Goal: Task Accomplishment & Management: Manage account settings

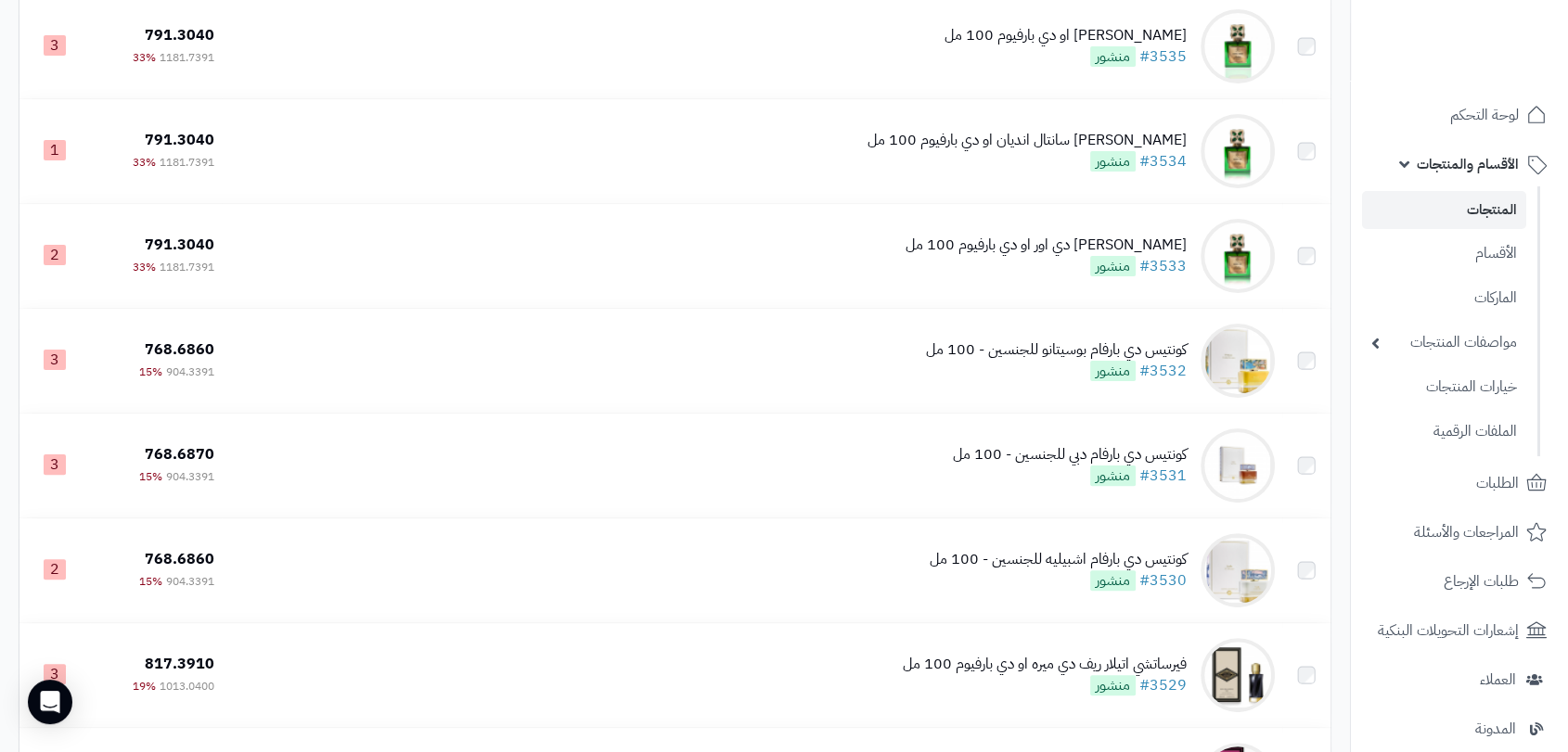
scroll to position [416, 0]
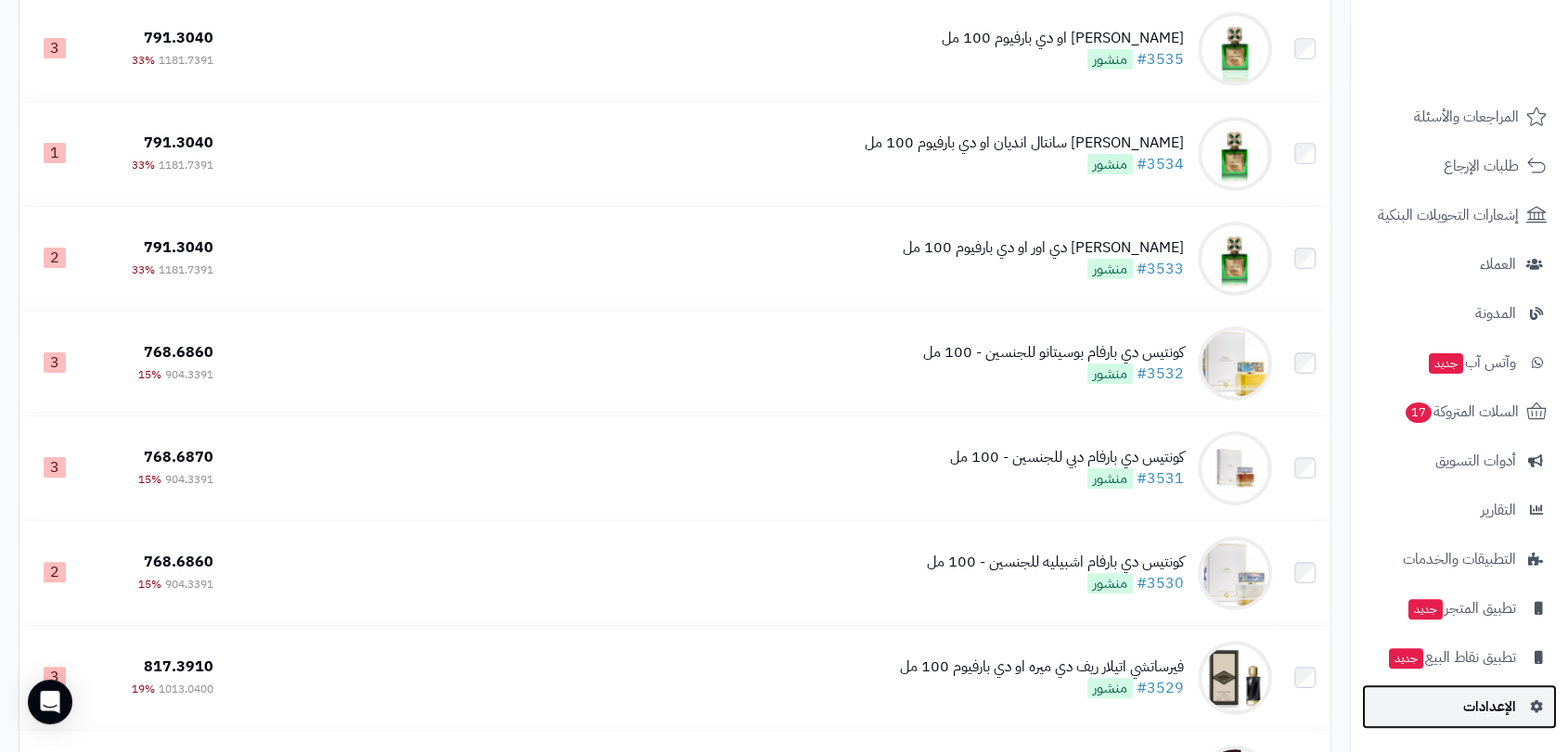
click at [1470, 703] on span "الإعدادات" at bounding box center [1490, 707] width 53 height 26
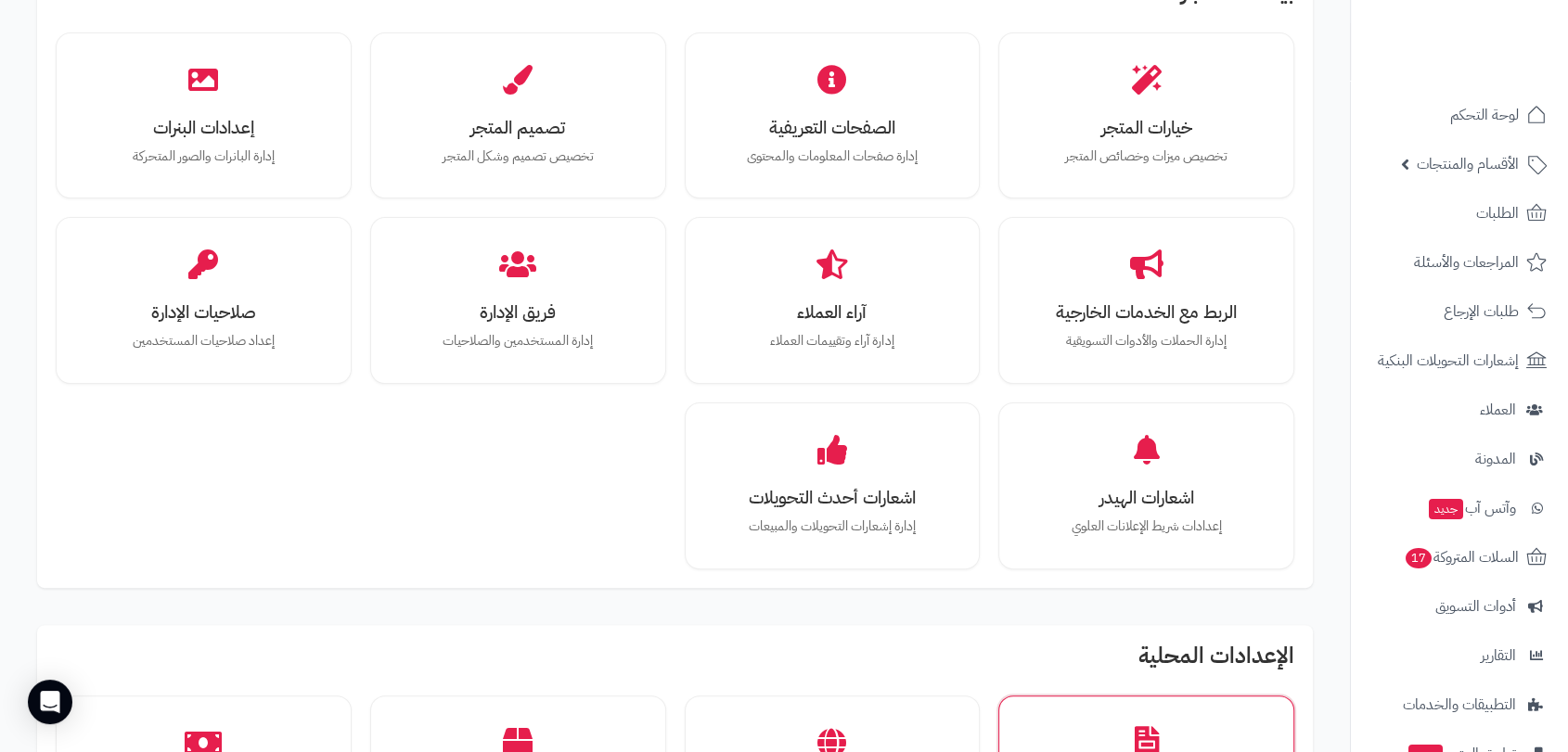
scroll to position [412, 0]
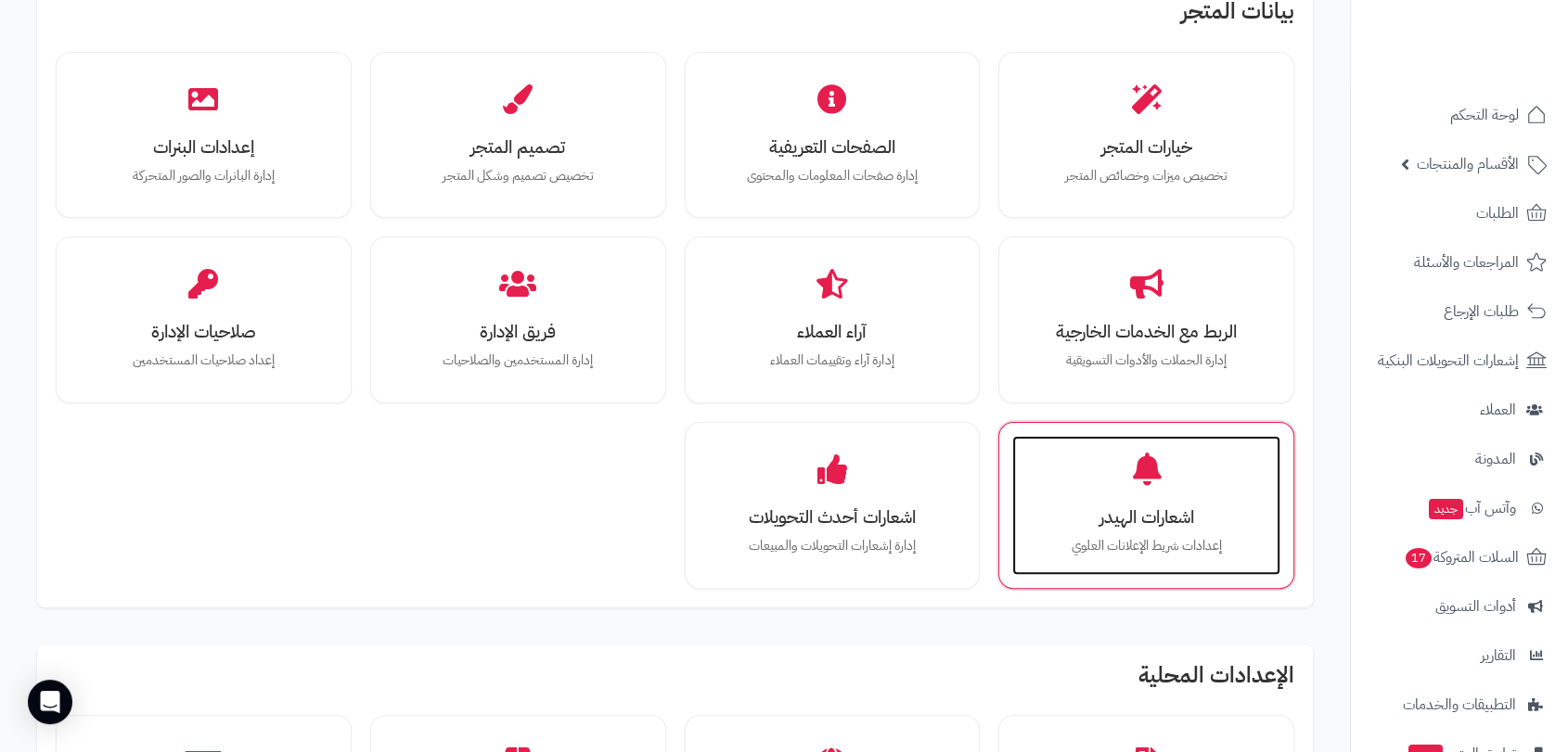
click at [1100, 476] on div "اشعارات الهيدر إعدادات شريط الإعلانات [PERSON_NAME]" at bounding box center [1146, 506] width 268 height 140
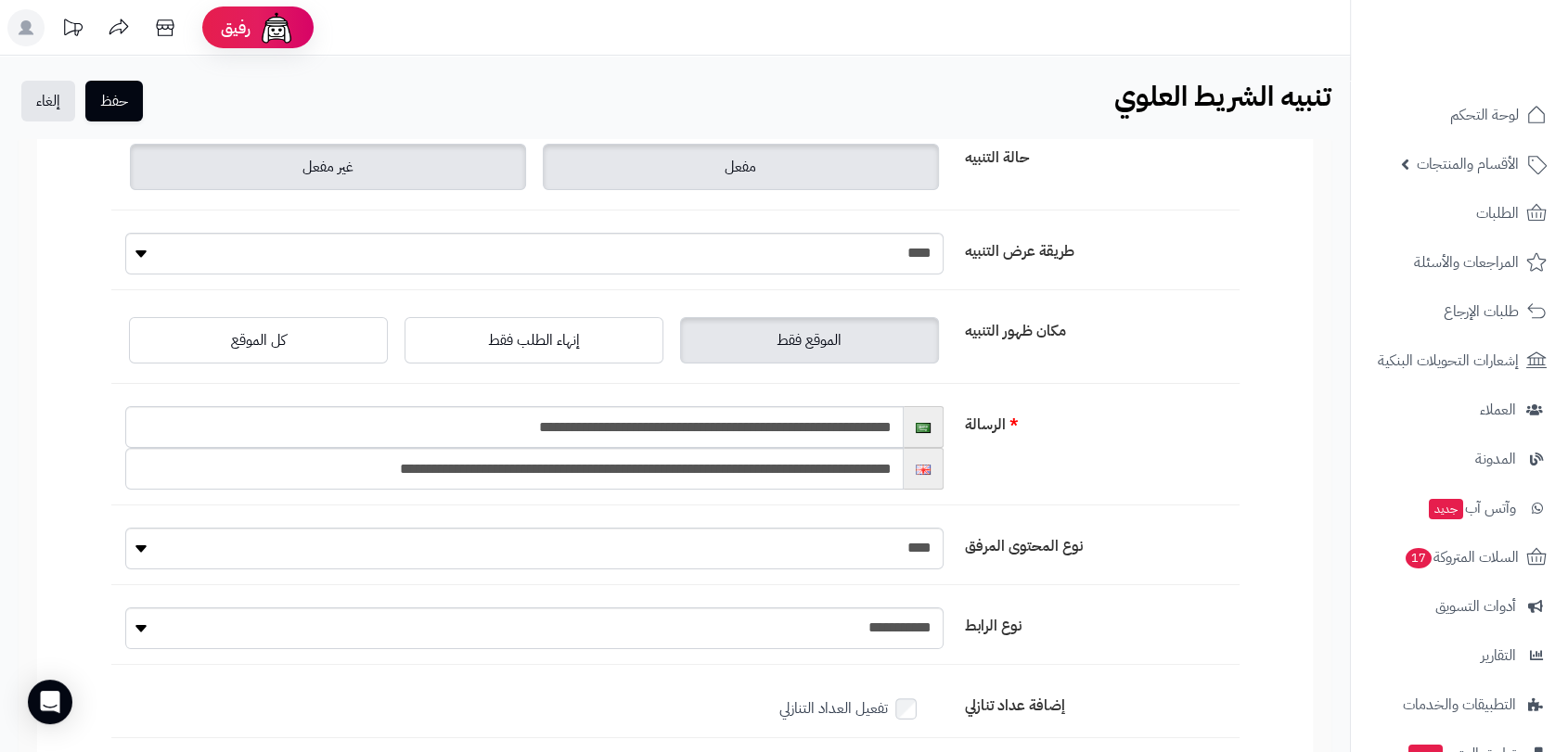
click at [716, 159] on label "مفعل" at bounding box center [741, 167] width 396 height 46
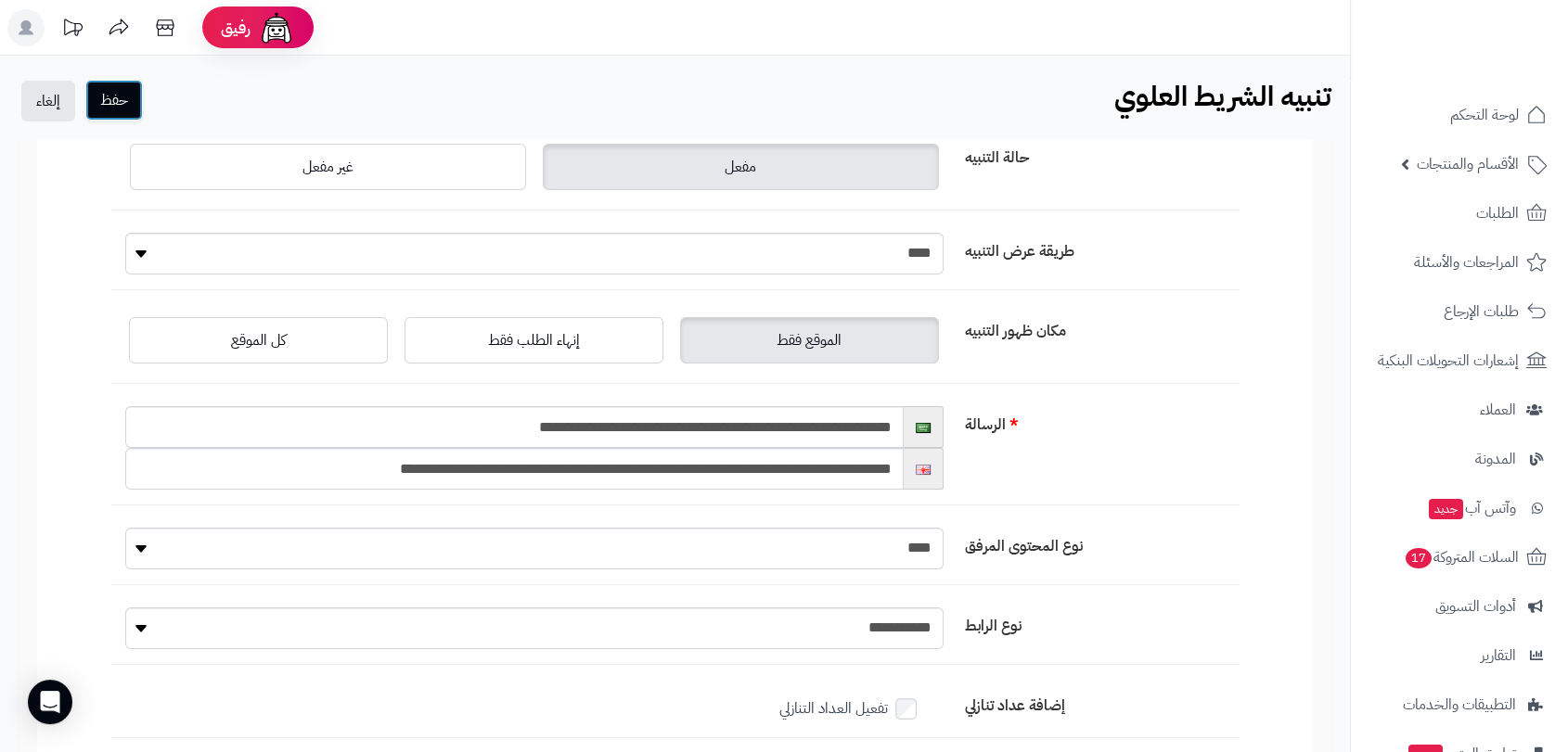
click at [118, 101] on button "حفظ" at bounding box center [115, 100] width 58 height 40
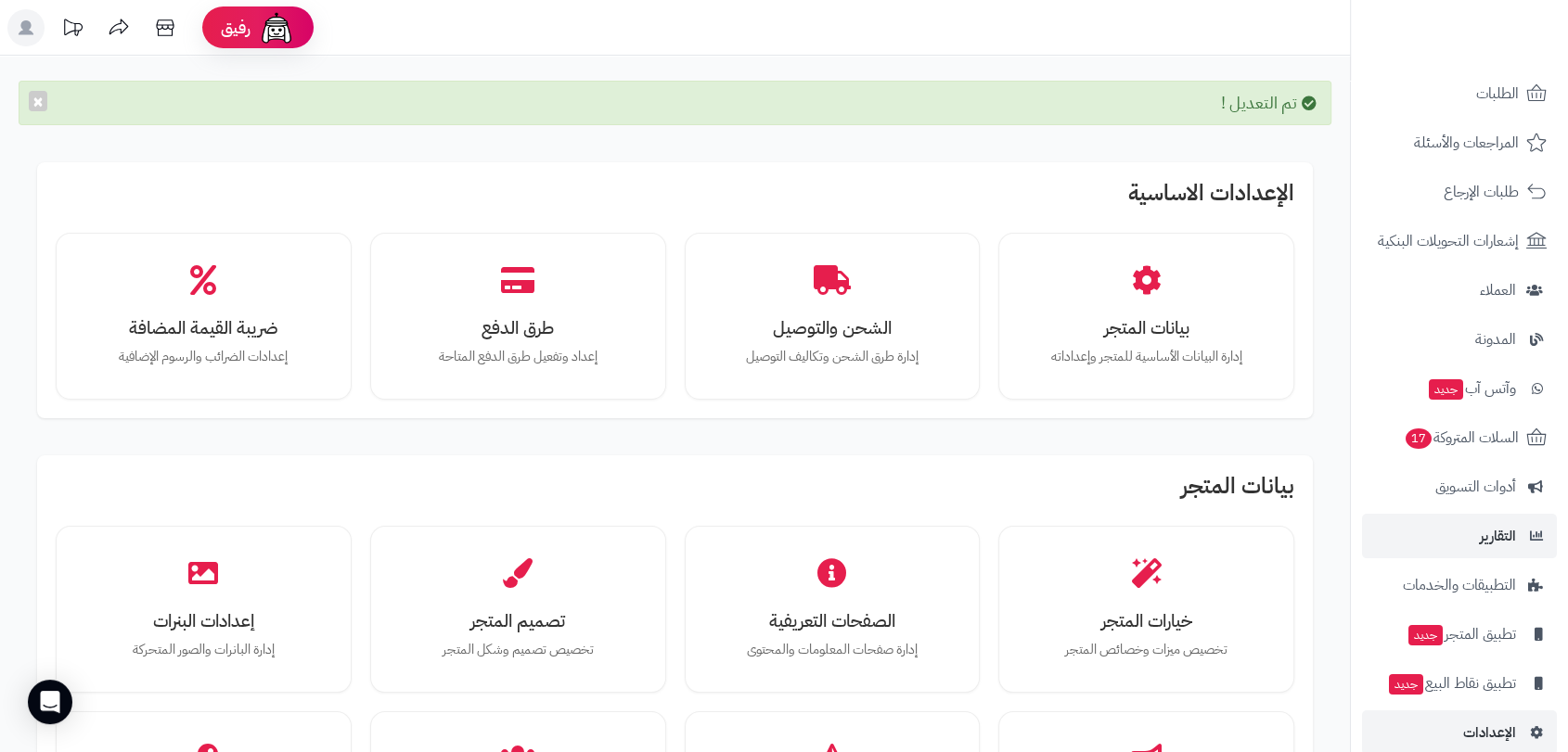
scroll to position [145, 0]
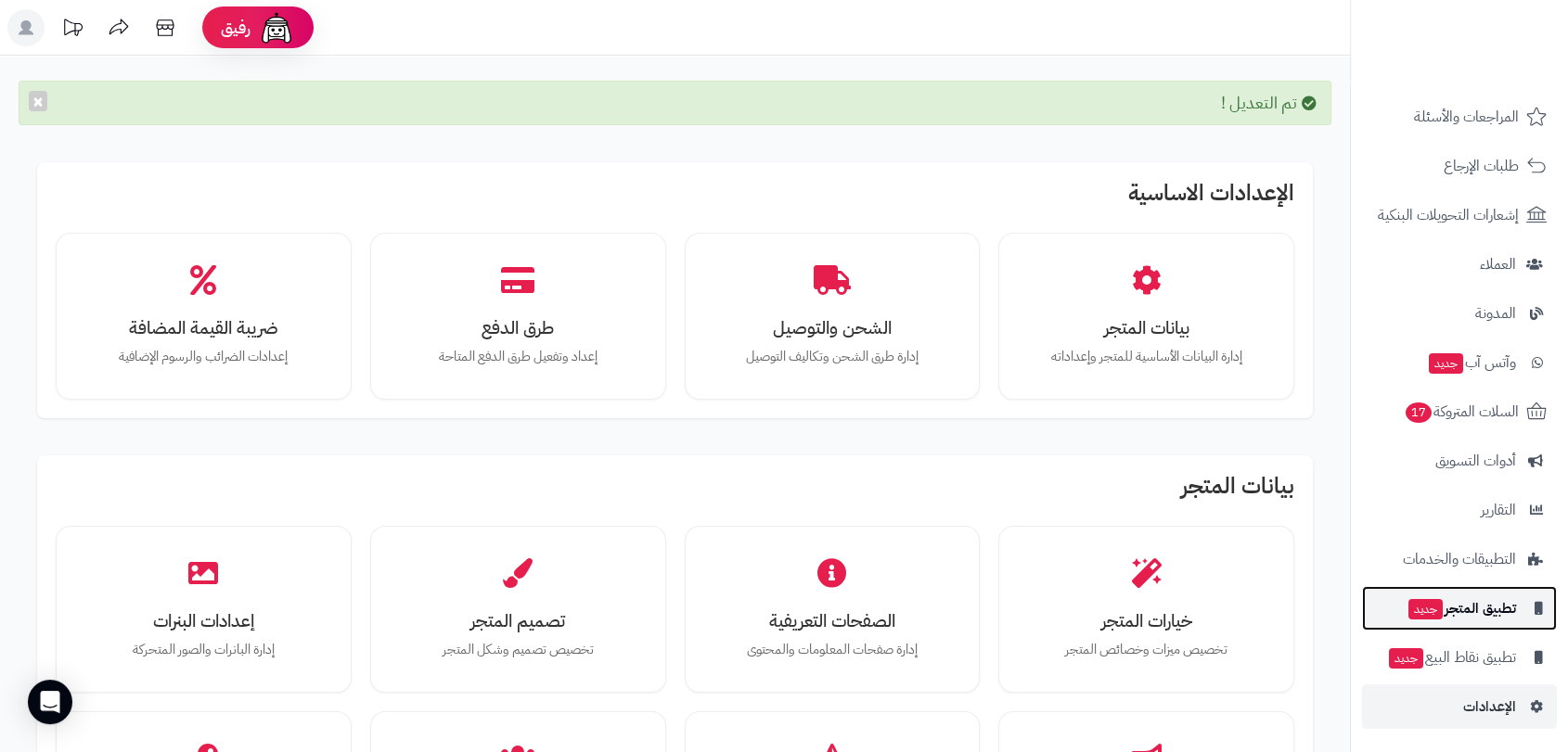
click at [1466, 607] on span "تطبيق المتجر جديد" at bounding box center [1462, 609] width 110 height 26
